Goal: Find specific page/section: Find specific page/section

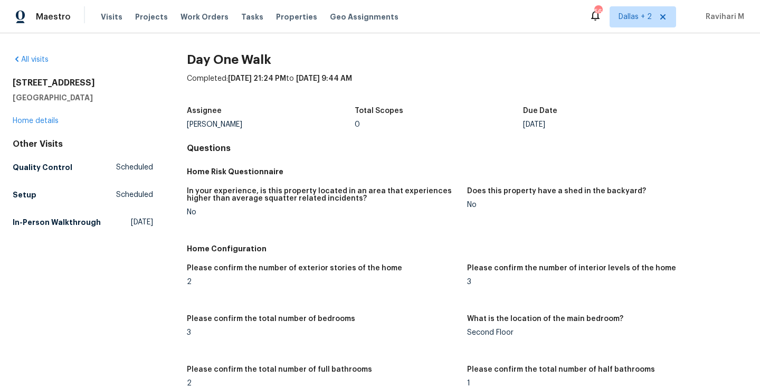
scroll to position [1347, 0]
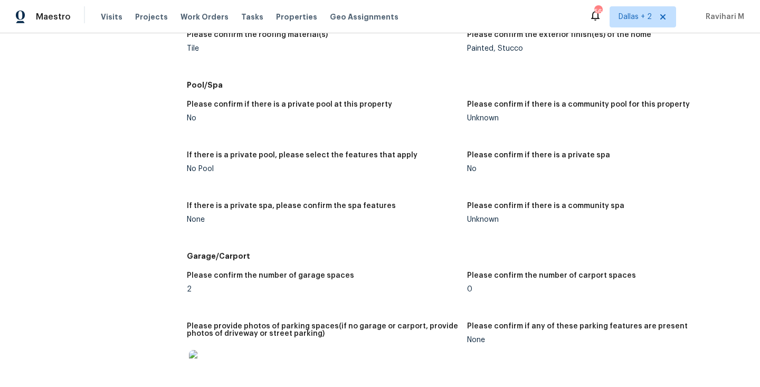
click at [641, 5] on div "Maestro Visits Projects Work Orders Tasks Properties Geo Assignments 56 [GEOGRA…" at bounding box center [380, 16] width 760 height 33
click at [641, 21] on span "Dallas + 2" at bounding box center [635, 17] width 33 height 11
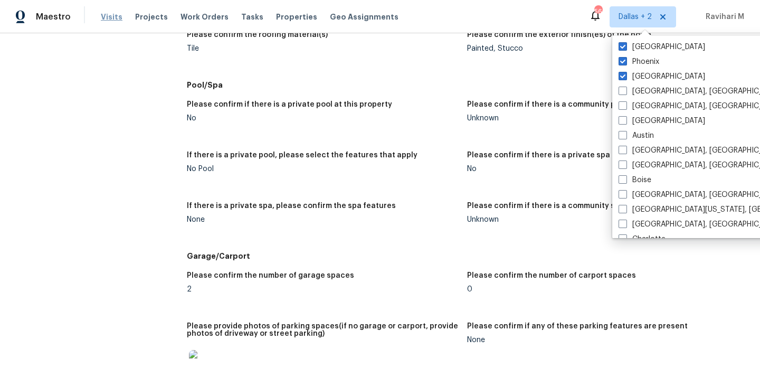
click at [108, 18] on span "Visits" at bounding box center [112, 17] width 22 height 11
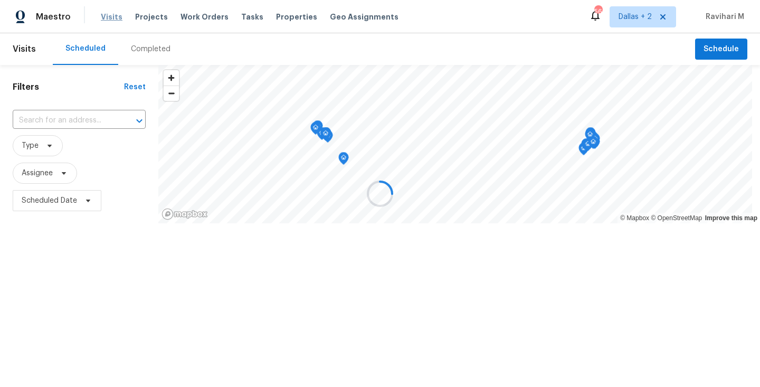
click at [108, 18] on div at bounding box center [380, 193] width 760 height 387
click at [152, 42] on div at bounding box center [380, 193] width 760 height 387
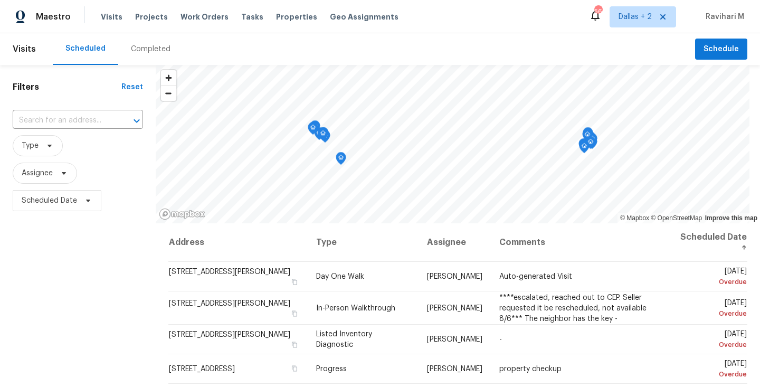
click at [152, 42] on div "Completed" at bounding box center [150, 49] width 65 height 32
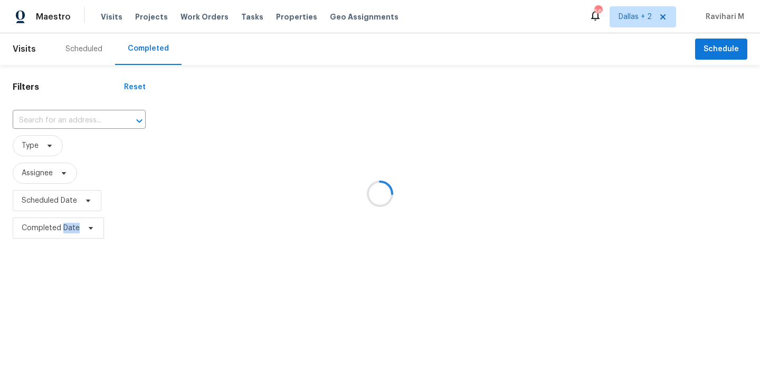
click at [152, 42] on div at bounding box center [380, 193] width 760 height 387
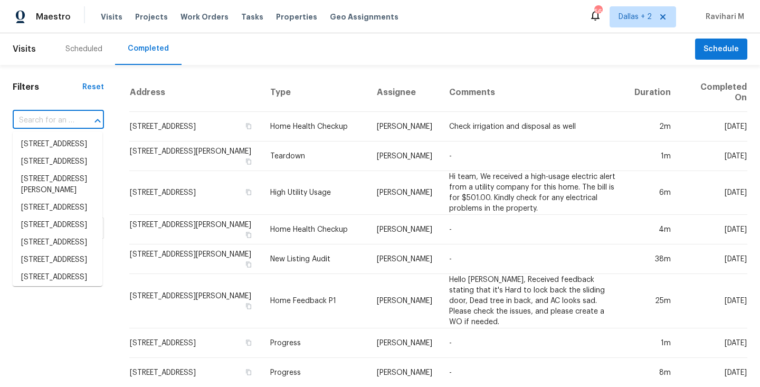
click at [49, 122] on input "text" at bounding box center [44, 120] width 62 height 16
paste input "[STREET_ADDRESS]"
type input "[STREET_ADDRESS]"
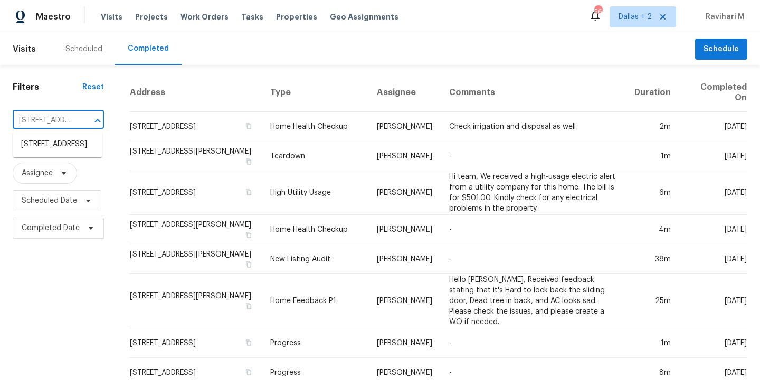
scroll to position [0, 81]
click at [65, 147] on li "[STREET_ADDRESS]" at bounding box center [58, 144] width 90 height 17
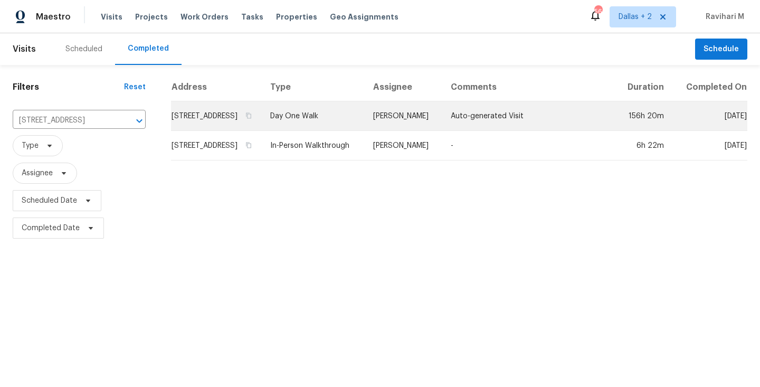
click at [364, 123] on td "Day One Walk" at bounding box center [313, 116] width 103 height 30
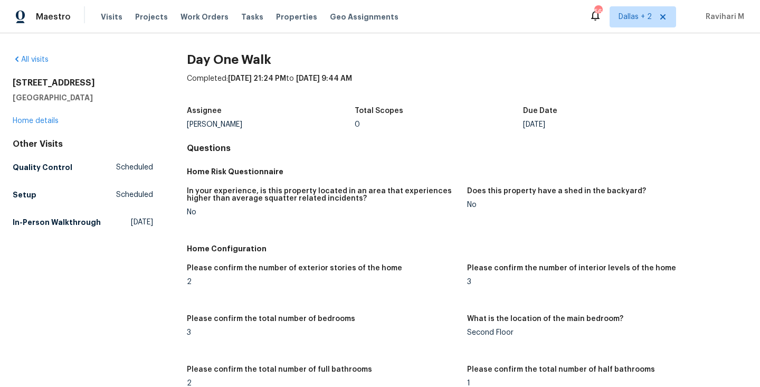
scroll to position [265, 0]
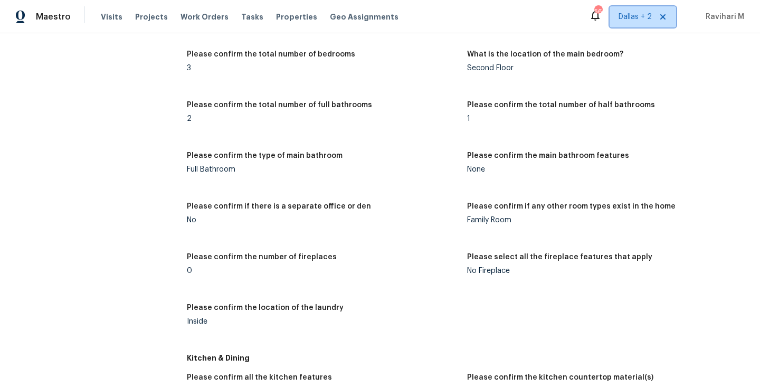
click at [636, 18] on span "Dallas + 2" at bounding box center [635, 17] width 33 height 11
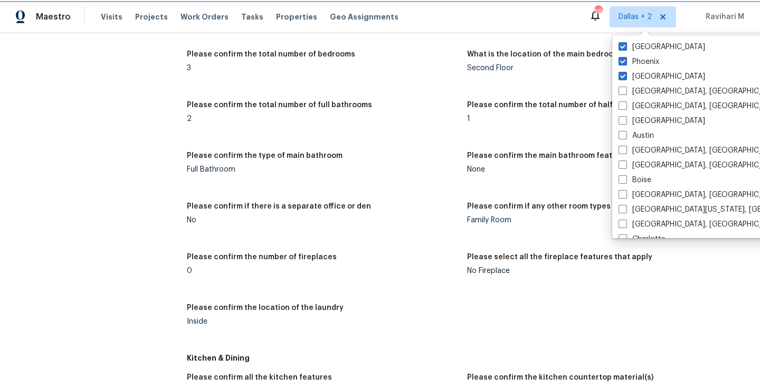
scroll to position [0, 0]
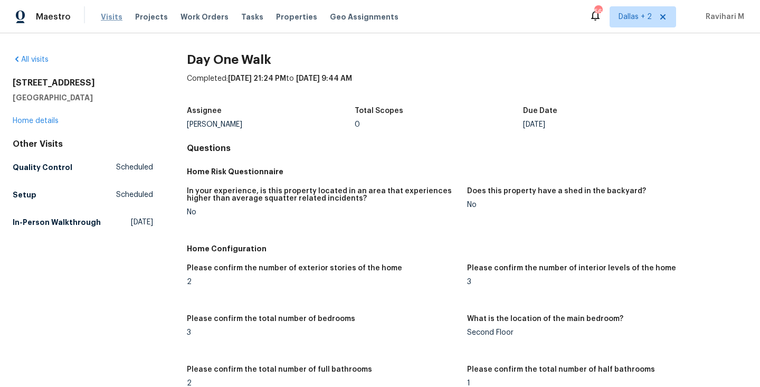
click at [106, 17] on span "Visits" at bounding box center [112, 17] width 22 height 11
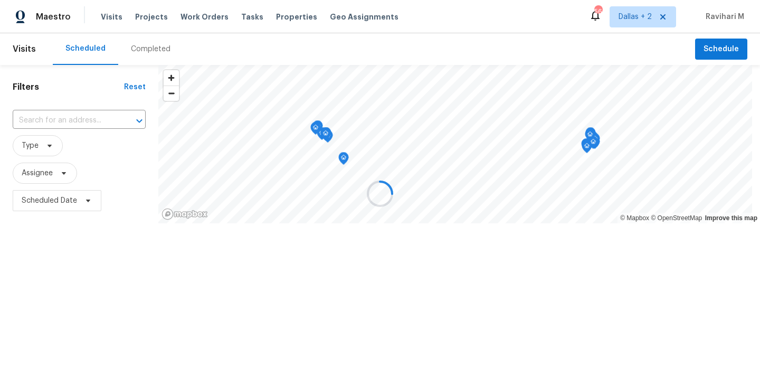
click at [138, 44] on div at bounding box center [380, 193] width 760 height 387
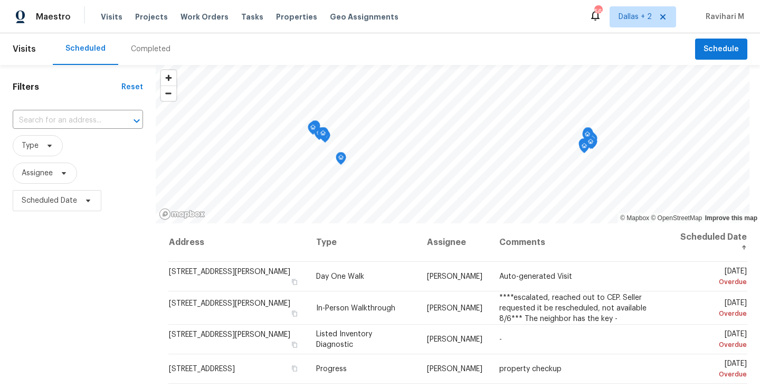
click at [138, 44] on div "Completed" at bounding box center [151, 49] width 40 height 11
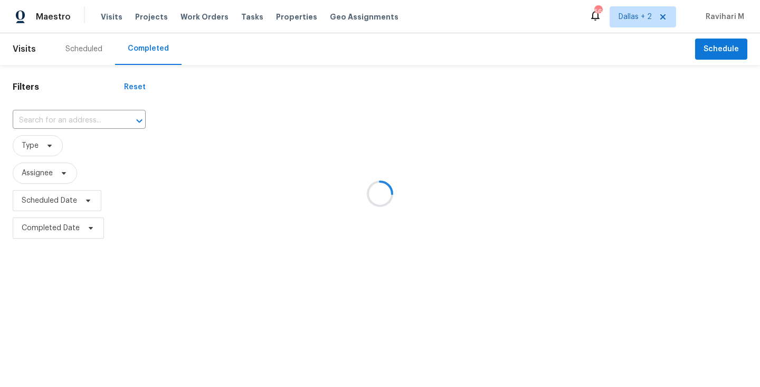
click at [49, 124] on div at bounding box center [380, 193] width 760 height 387
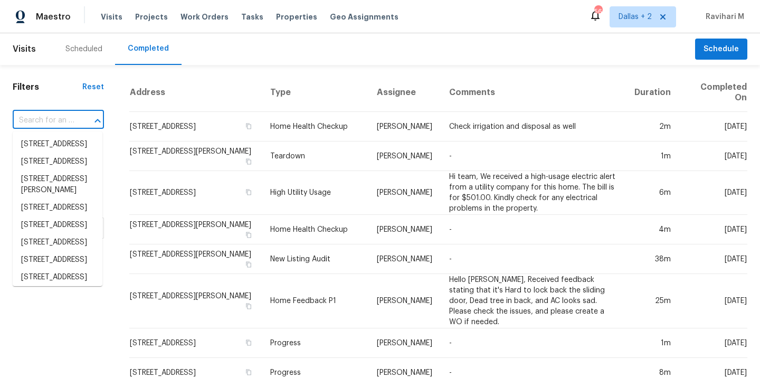
click at [48, 123] on input "text" at bounding box center [44, 120] width 62 height 16
paste input "[STREET_ADDRESS]"
type input "[STREET_ADDRESS]"
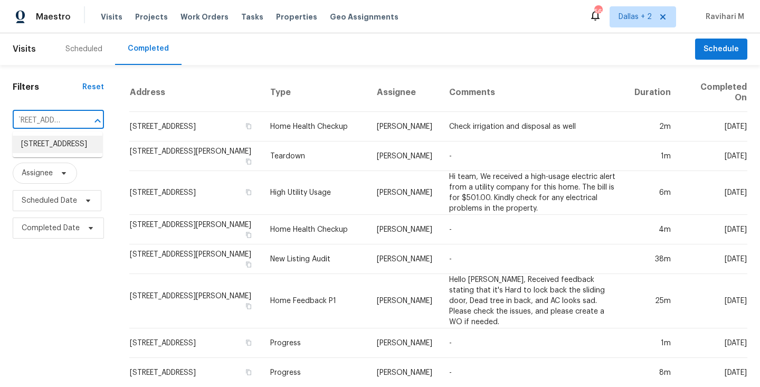
click at [72, 152] on li "[STREET_ADDRESS]" at bounding box center [58, 144] width 90 height 17
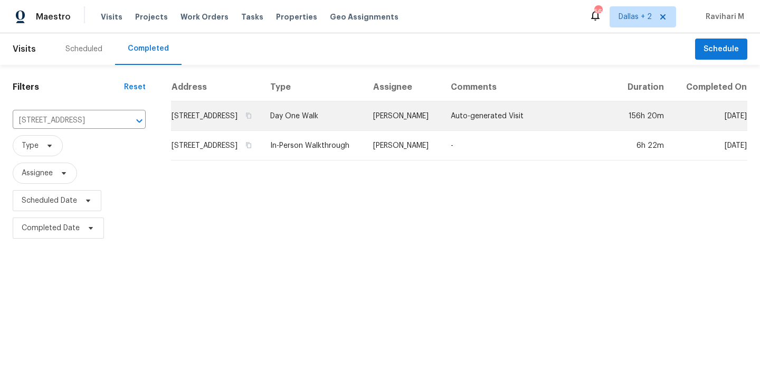
click at [365, 130] on td "Day One Walk" at bounding box center [313, 116] width 103 height 30
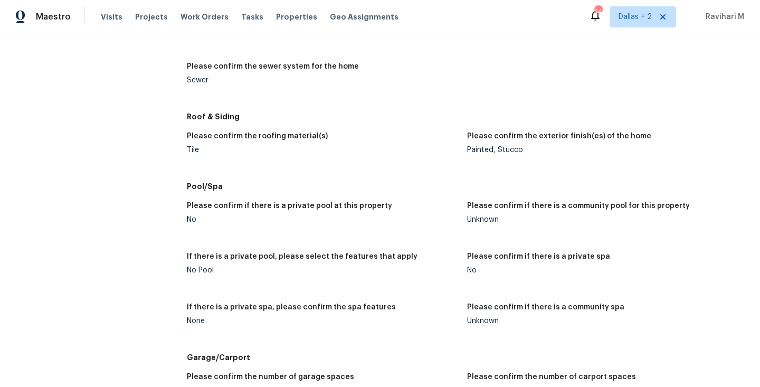
scroll to position [62, 0]
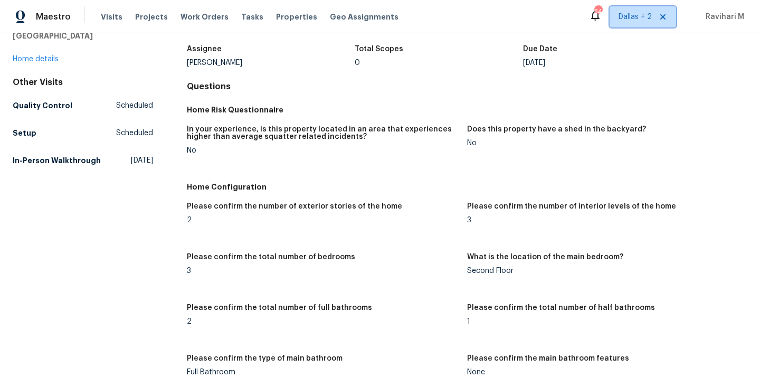
click at [636, 14] on span "Dallas + 2" at bounding box center [635, 17] width 33 height 11
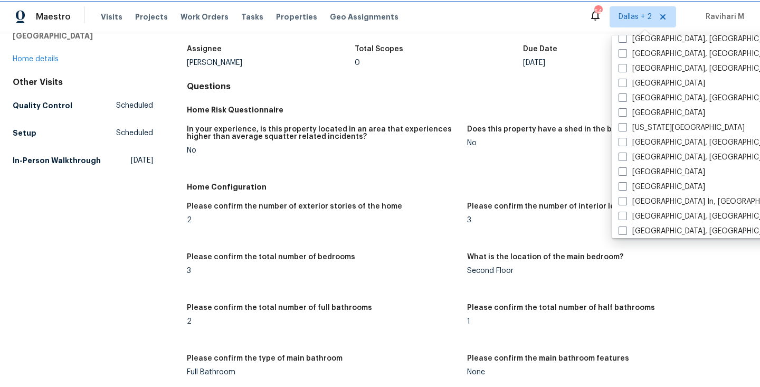
scroll to position [266, 0]
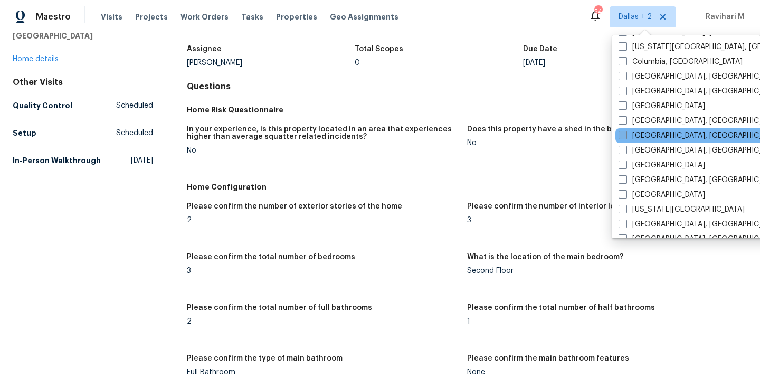
click at [623, 137] on span at bounding box center [623, 135] width 8 height 8
click at [623, 137] on input "[GEOGRAPHIC_DATA], [GEOGRAPHIC_DATA]" at bounding box center [622, 133] width 7 height 7
checkbox input "true"
click at [105, 17] on span "Visits" at bounding box center [112, 17] width 22 height 11
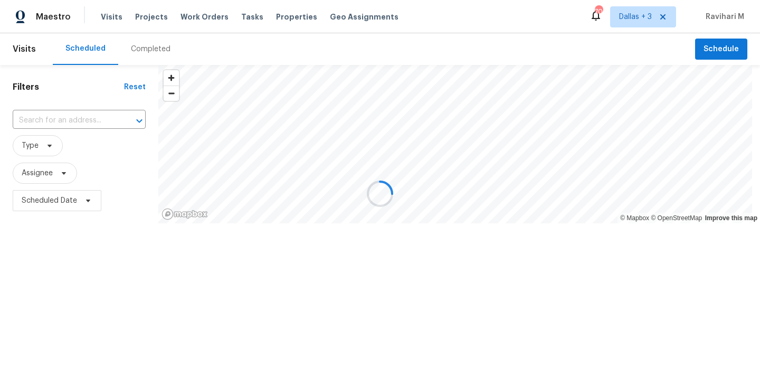
click at [151, 46] on div at bounding box center [380, 193] width 760 height 387
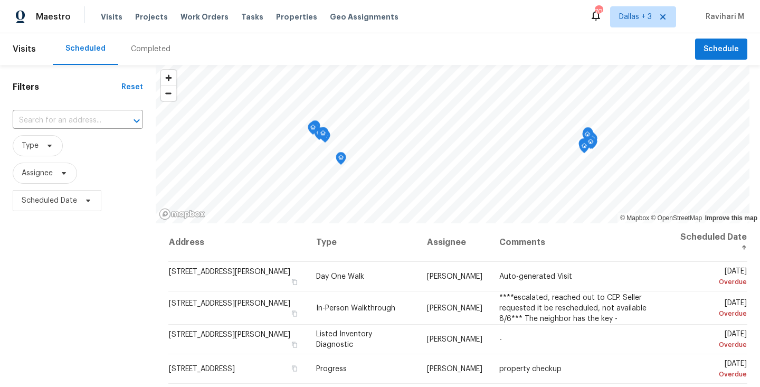
click at [151, 46] on div "Completed" at bounding box center [151, 49] width 40 height 11
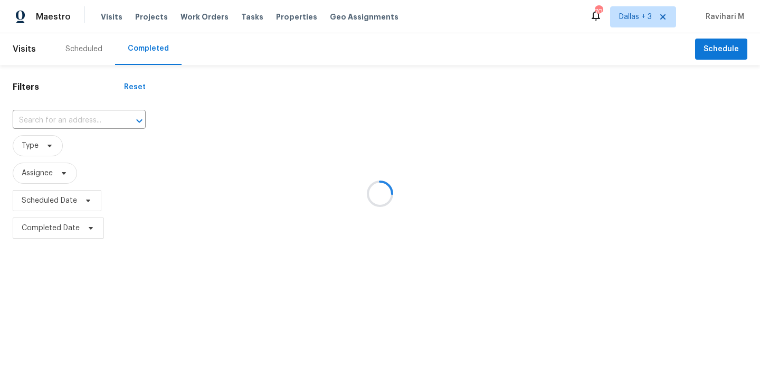
click at [151, 46] on div at bounding box center [380, 193] width 760 height 387
click at [56, 119] on div at bounding box center [380, 193] width 760 height 387
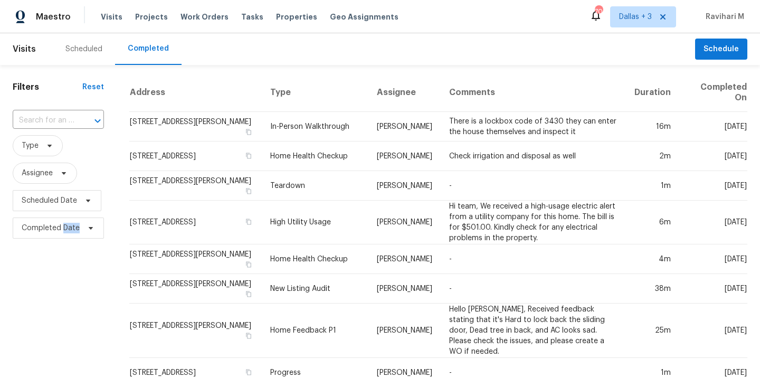
click at [56, 119] on input "text" at bounding box center [44, 120] width 62 height 16
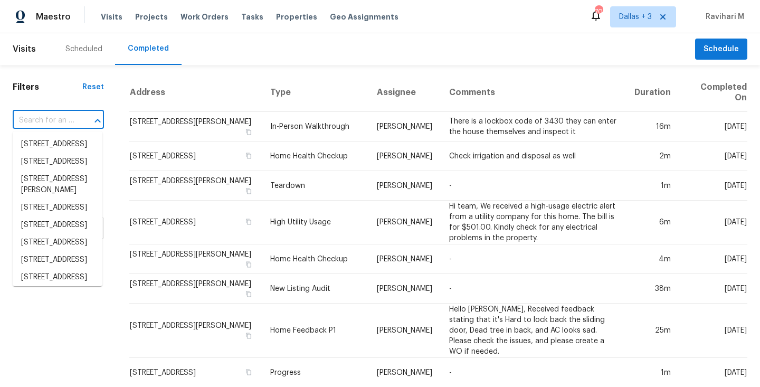
click at [56, 119] on input "text" at bounding box center [44, 120] width 62 height 16
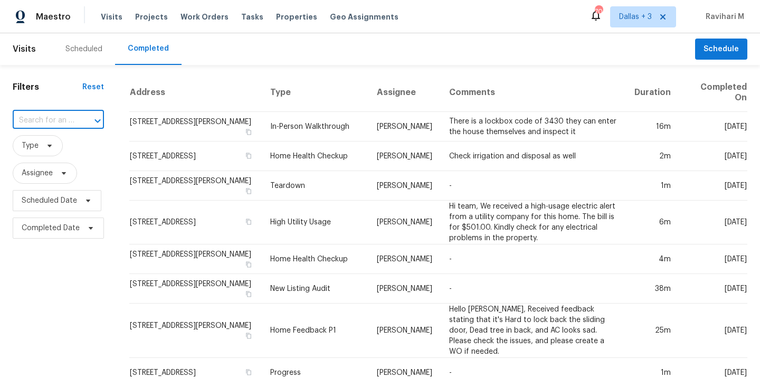
paste input "[STREET_ADDRESS][PERSON_NAME][PERSON_NAME]"
type input "[STREET_ADDRESS][PERSON_NAME][PERSON_NAME]"
click at [53, 144] on li "[STREET_ADDRESS][PERSON_NAME][PERSON_NAME]" at bounding box center [58, 156] width 90 height 40
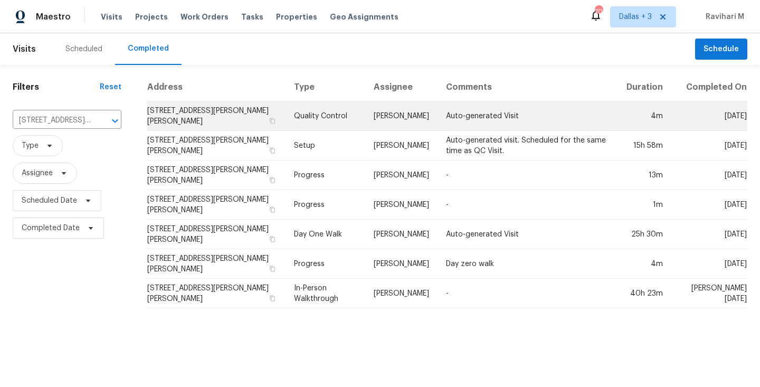
click at [365, 123] on td "Quality Control" at bounding box center [326, 116] width 80 height 30
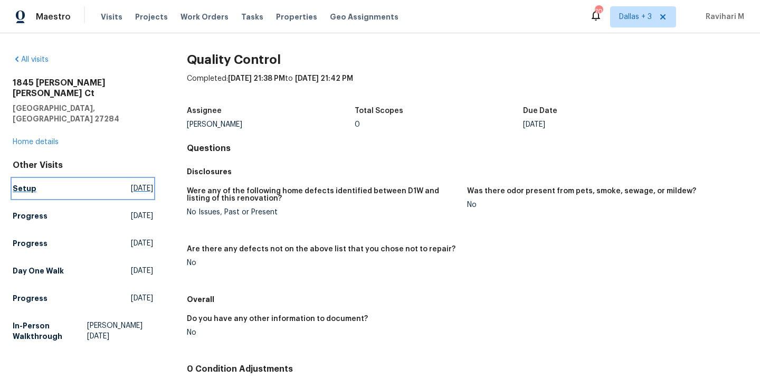
click at [144, 183] on span "[DATE]" at bounding box center [142, 188] width 22 height 11
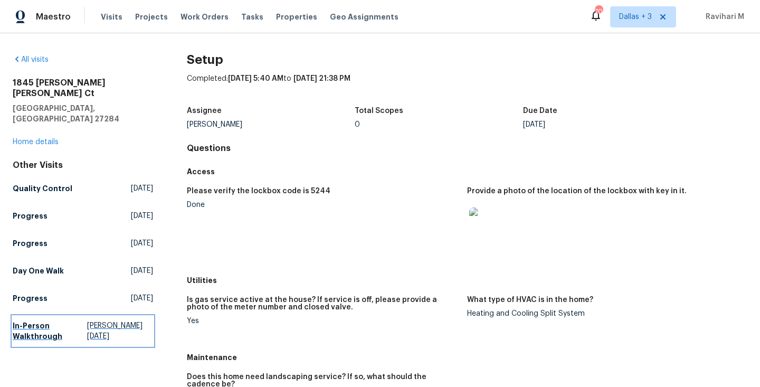
click at [115, 321] on span "[PERSON_NAME][DATE]" at bounding box center [119, 331] width 65 height 21
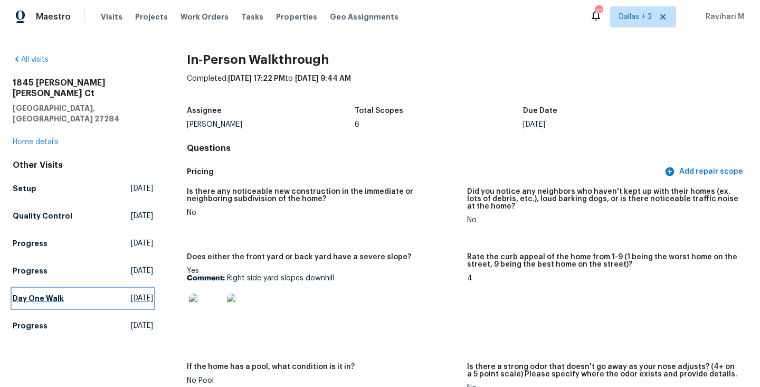
click at [145, 293] on span "[DATE]" at bounding box center [142, 298] width 22 height 11
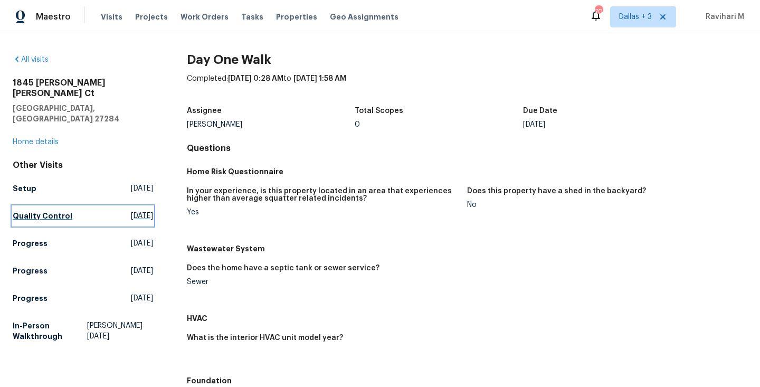
click at [136, 211] on span "[DATE]" at bounding box center [142, 216] width 22 height 11
